Goal: Find specific page/section

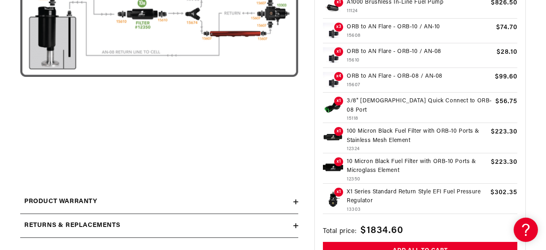
scroll to position [251, 0]
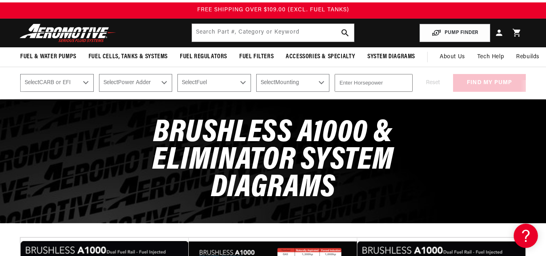
click at [114, 144] on div "Brushless A1000 & Eliminator System Diagrams" at bounding box center [273, 160] width 546 height 123
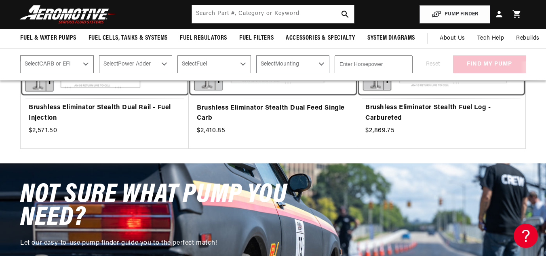
scroll to position [399, 0]
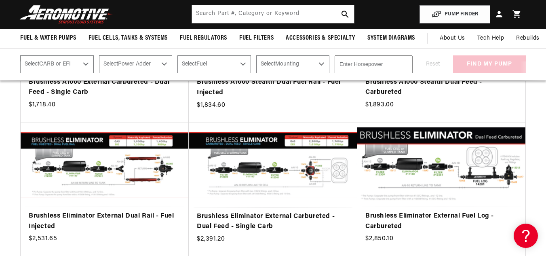
click at [534, 118] on div "Load Previous Products Brushless A1000 External Dual Fuel Rail - Fuel Injected …" at bounding box center [273, 123] width 546 height 536
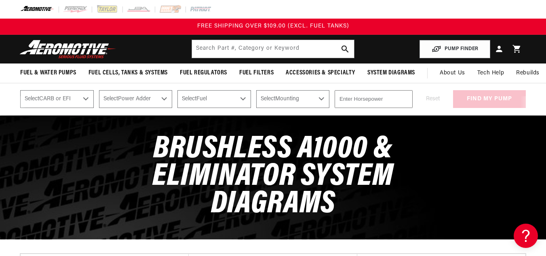
scroll to position [16, 0]
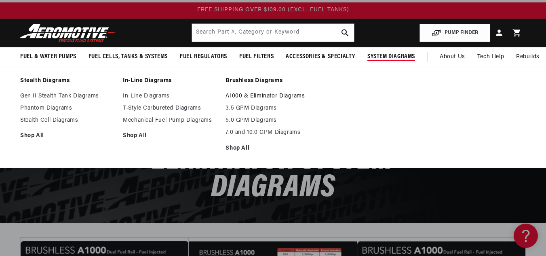
click at [289, 93] on link "A1000 & Eliminator Diagrams" at bounding box center [273, 96] width 95 height 7
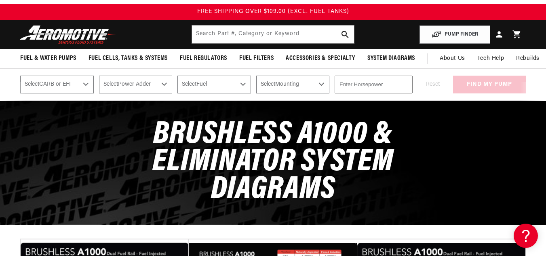
scroll to position [16, 0]
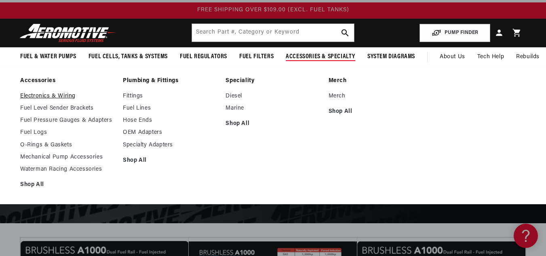
click at [25, 95] on link "Electronics & Wiring" at bounding box center [67, 96] width 95 height 7
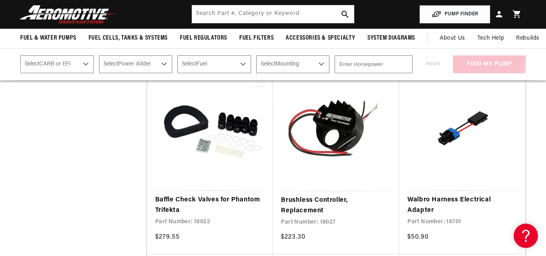
scroll to position [517, 0]
